Goal: Information Seeking & Learning: Compare options

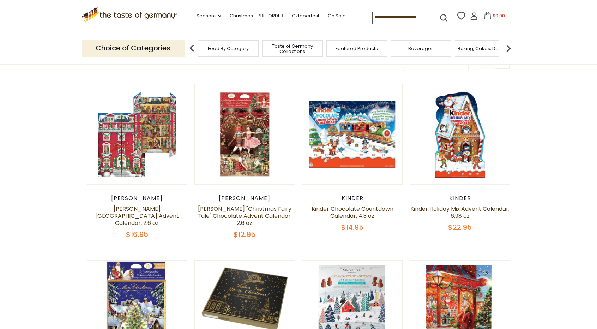
scroll to position [71, 0]
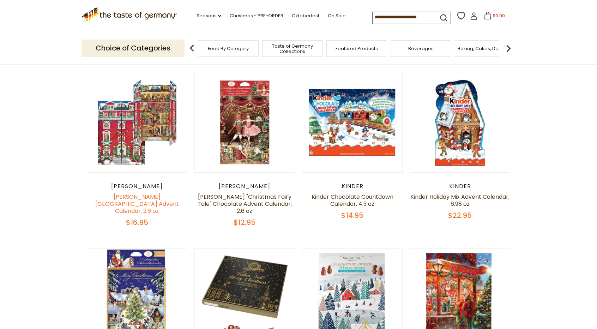
click at [143, 197] on link "[PERSON_NAME][GEOGRAPHIC_DATA] Advent Calendar, 2.6 oz" at bounding box center [137, 204] width 84 height 22
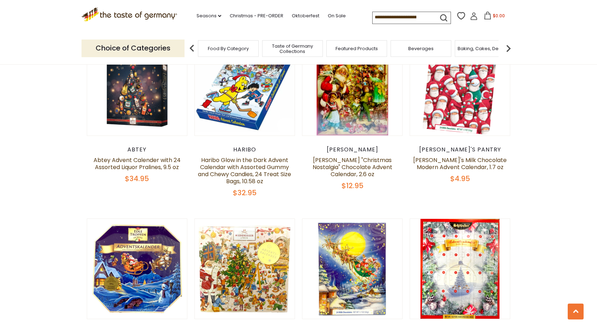
scroll to position [565, 0]
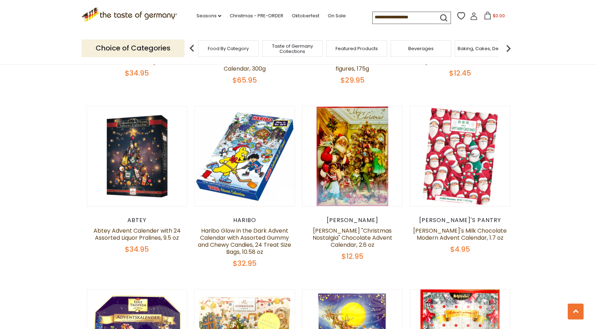
click at [127, 217] on div "Abtey Abtey Advent Calender with 24 Assorted Liquor Pralines, 9.5 oz $34.95" at bounding box center [137, 235] width 101 height 37
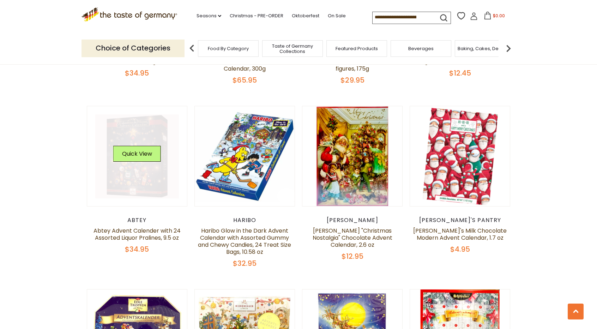
click at [144, 173] on link at bounding box center [137, 156] width 84 height 84
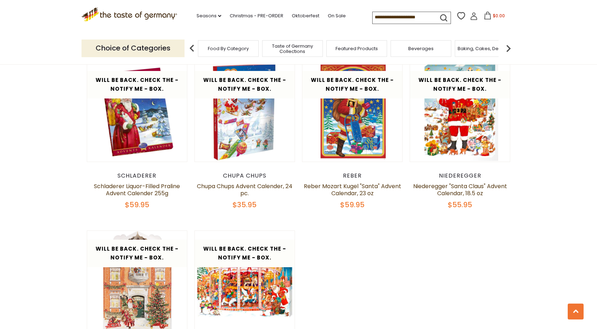
scroll to position [1094, 0]
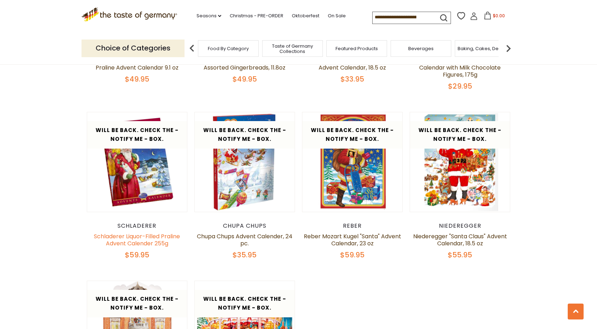
click at [150, 232] on link "Schladerer Liquor-Filled Praline Advent Calender 255g" at bounding box center [137, 239] width 86 height 15
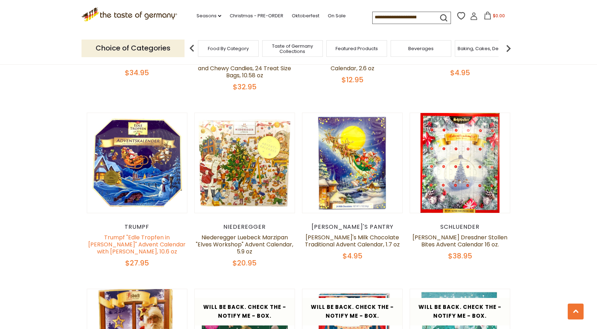
scroll to position [847, 0]
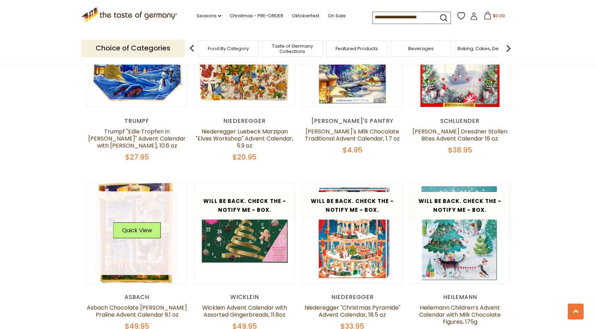
click at [156, 227] on div "Quick View" at bounding box center [137, 232] width 48 height 21
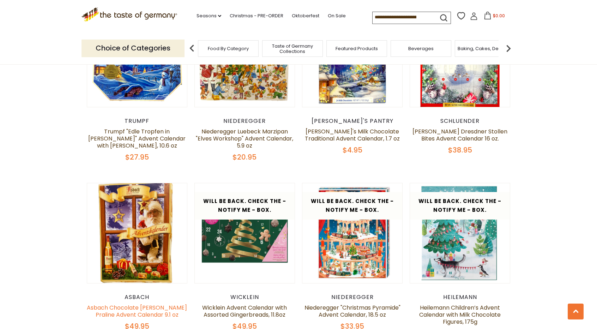
click at [167, 304] on link "Asbach Chocolate [PERSON_NAME] Praline Advent Calendar 9.1 oz" at bounding box center [137, 311] width 100 height 15
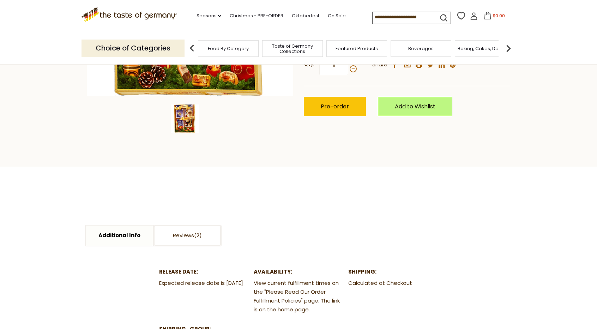
scroll to position [35, 0]
